Goal: Register for event/course

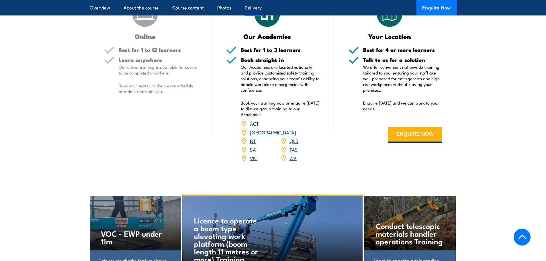
scroll to position [623, 0]
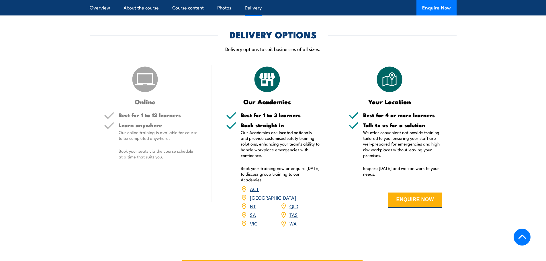
click at [253, 220] on link "VIC" at bounding box center [253, 223] width 7 height 7
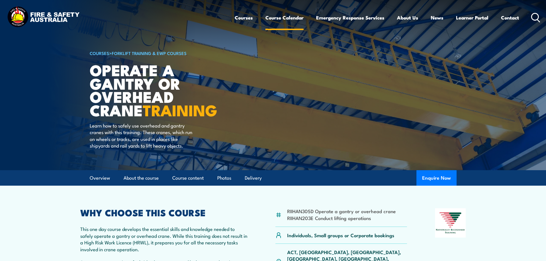
click at [279, 18] on link "Course Calendar" at bounding box center [284, 17] width 38 height 15
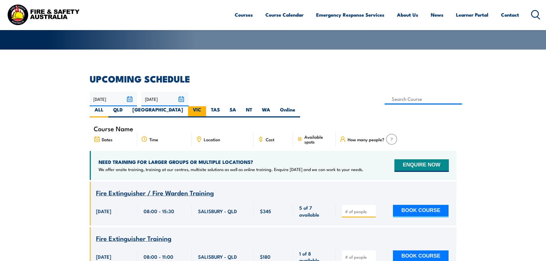
click at [206, 106] on label "VIC" at bounding box center [197, 111] width 18 height 11
click at [205, 106] on input "VIC" at bounding box center [203, 108] width 4 height 4
radio input "true"
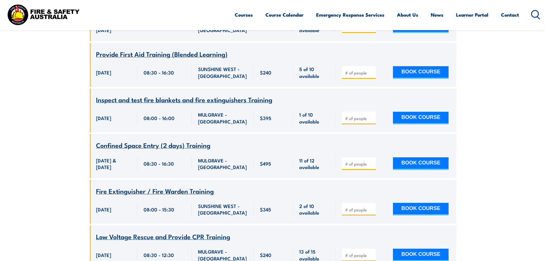
scroll to position [877, 0]
